Goal: Navigation & Orientation: Find specific page/section

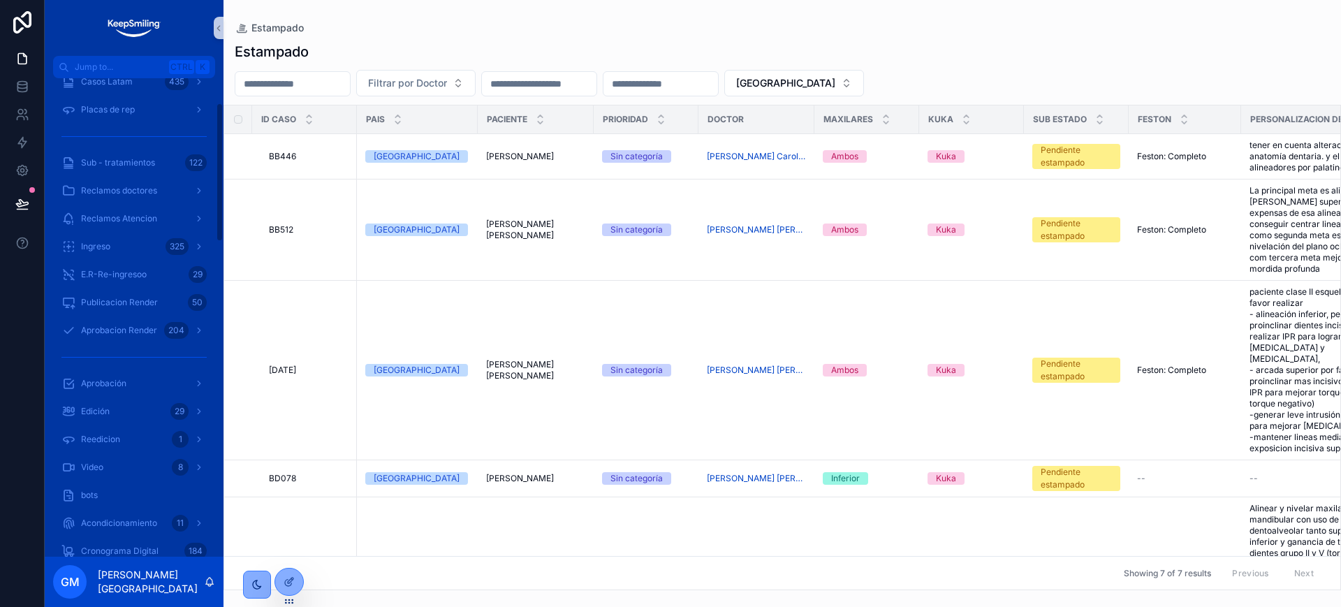
scroll to position [87, 0]
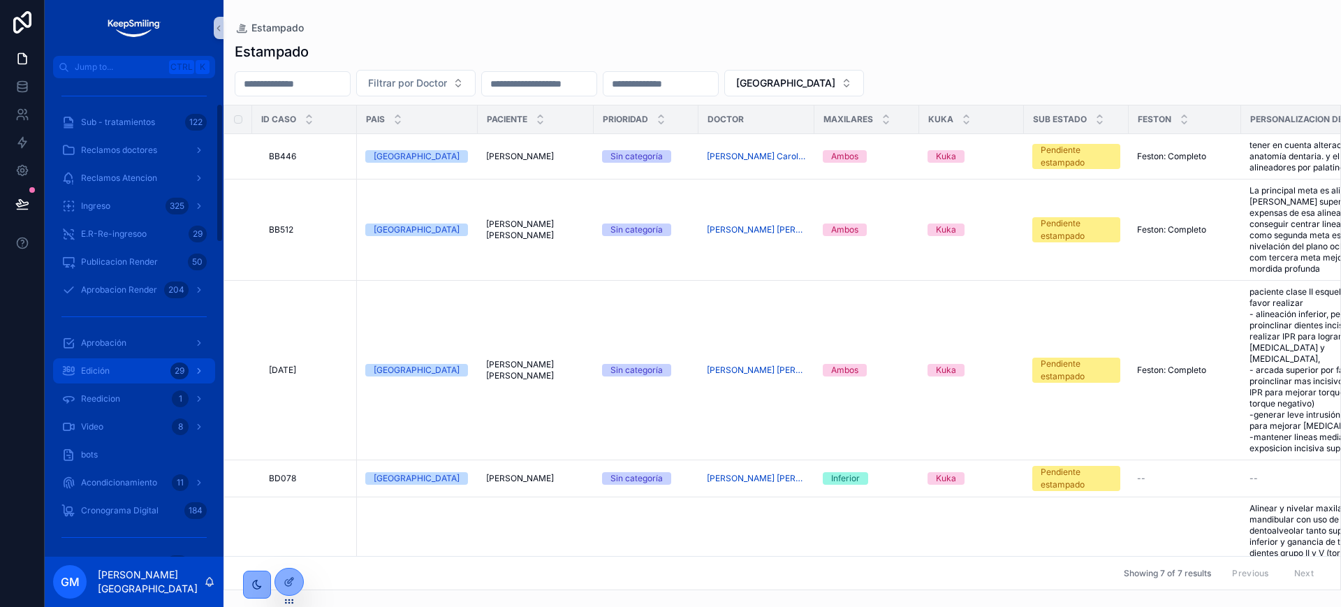
click at [140, 360] on div "Edición 29" at bounding box center [133, 371] width 145 height 22
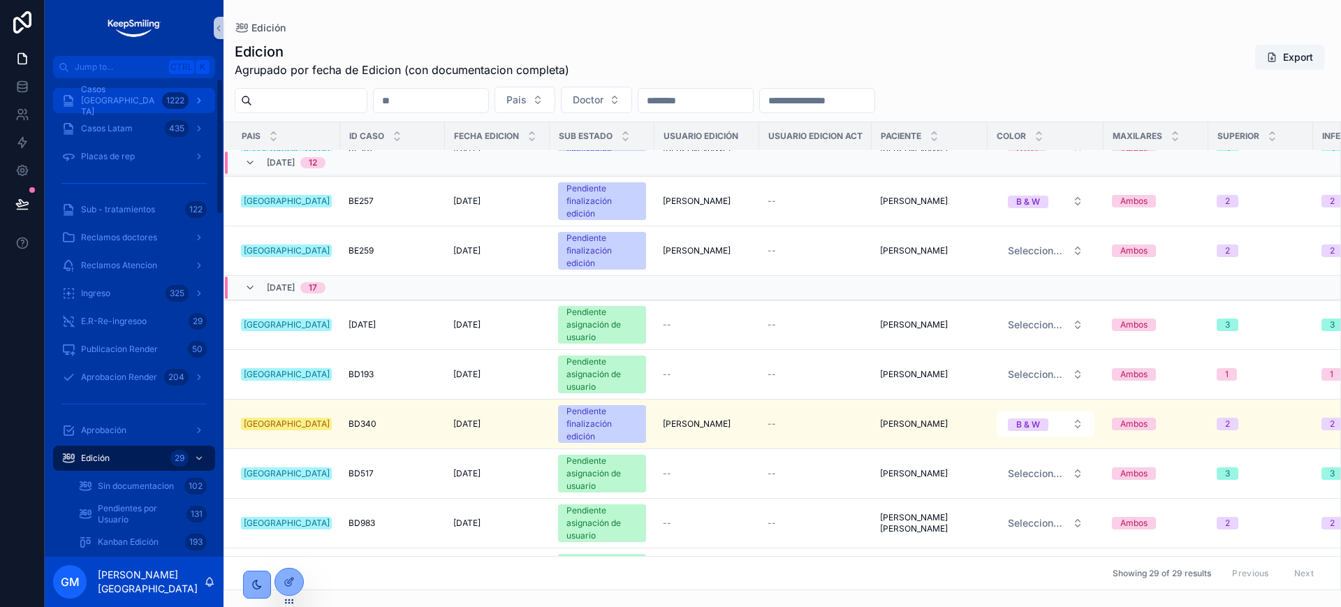
click at [142, 98] on span "Casos [GEOGRAPHIC_DATA]" at bounding box center [118, 101] width 75 height 34
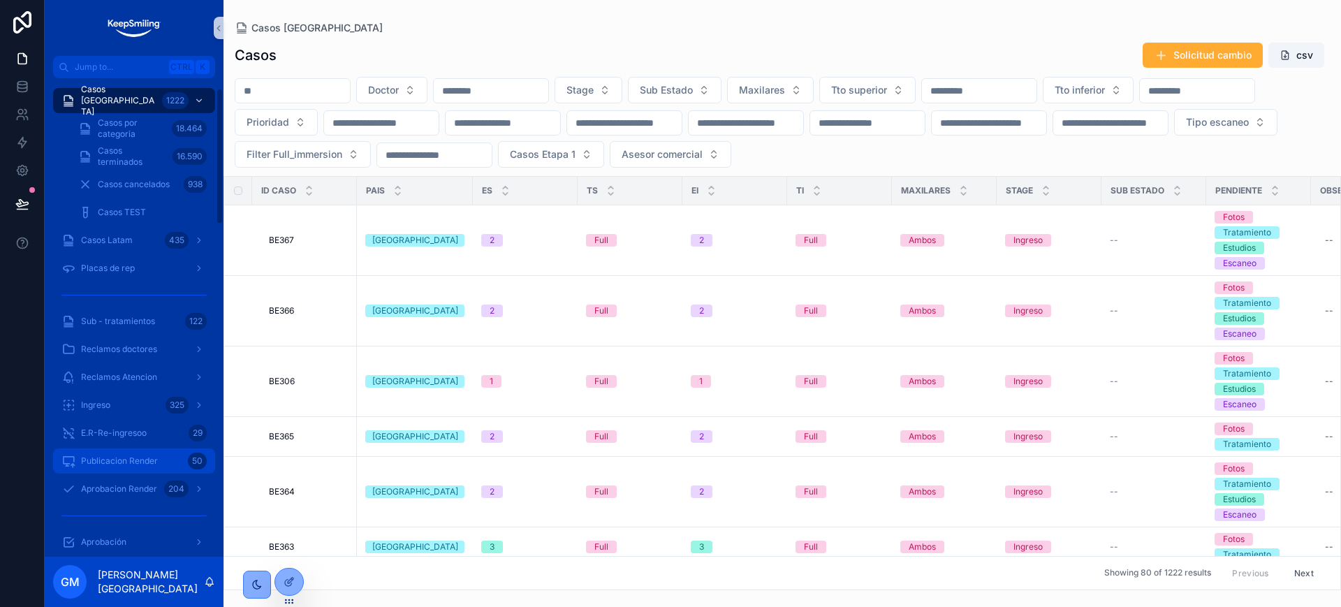
scroll to position [349, 0]
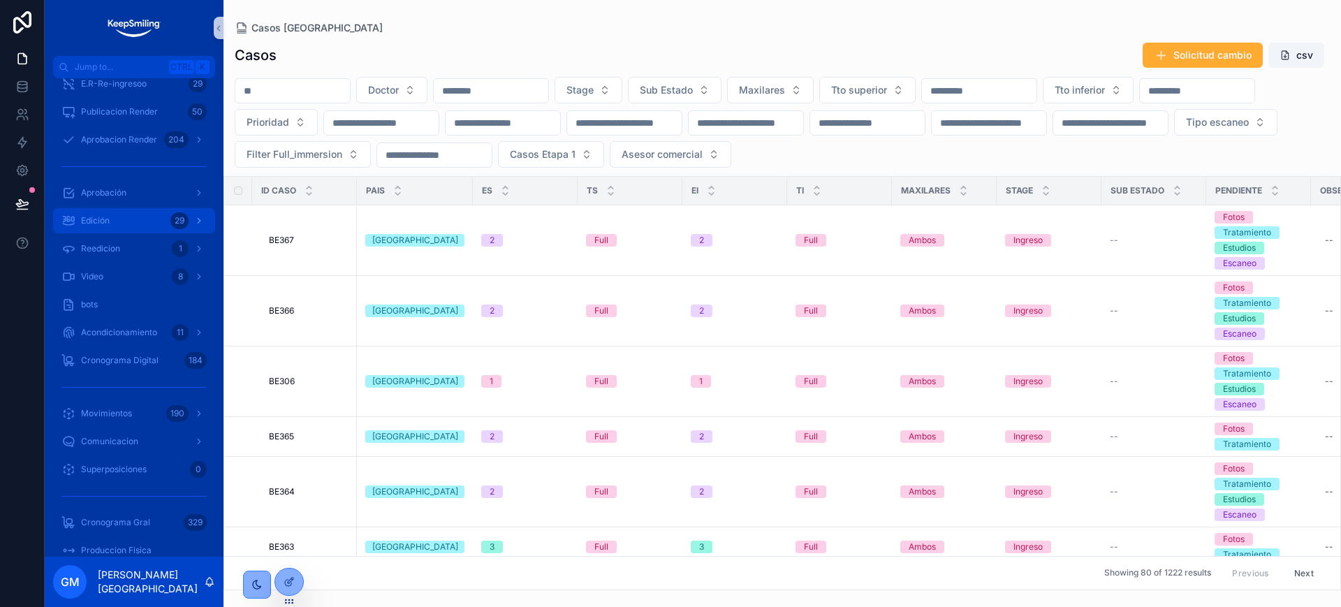
click at [149, 222] on div "Edición 29" at bounding box center [133, 221] width 145 height 22
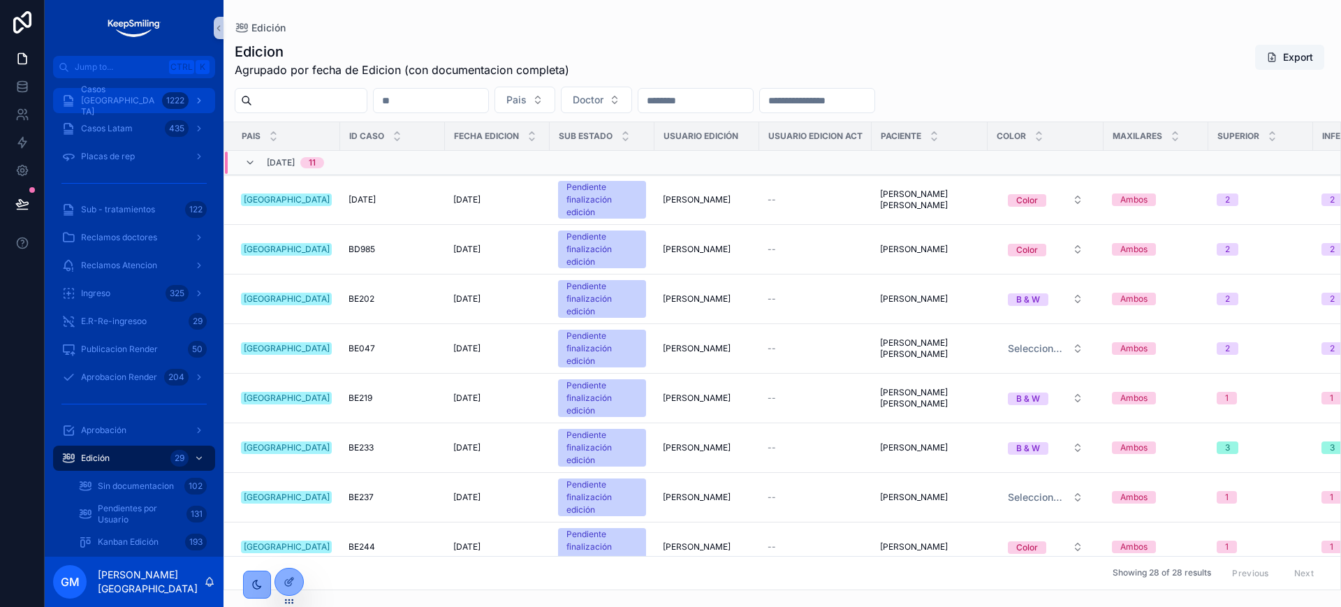
click at [126, 112] on link "Casos [GEOGRAPHIC_DATA] 1222" at bounding box center [134, 100] width 162 height 25
